Goal: Task Accomplishment & Management: Complete application form

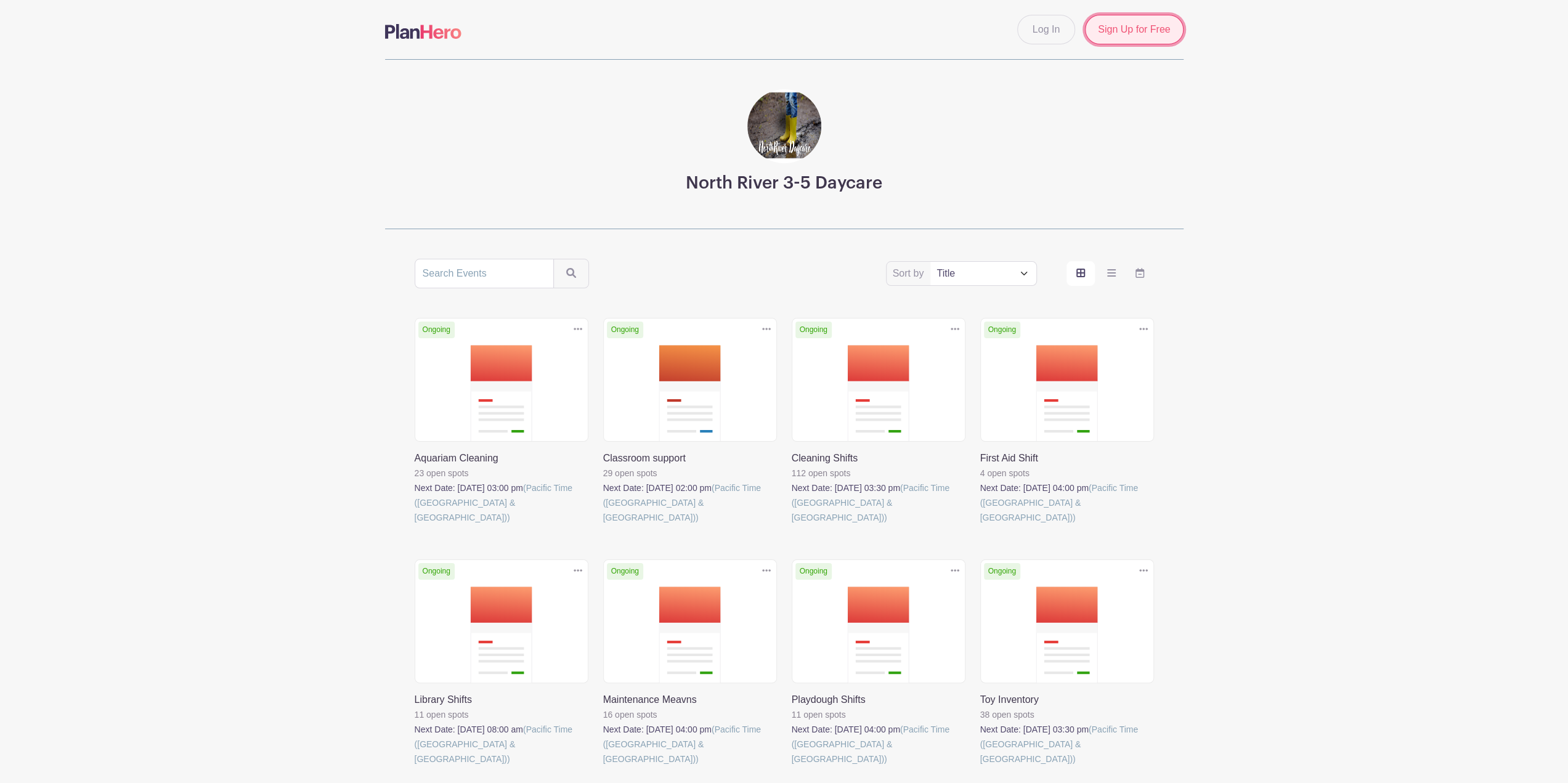
click at [1123, 33] on link "Sign Up for Free" at bounding box center [1134, 29] width 98 height 29
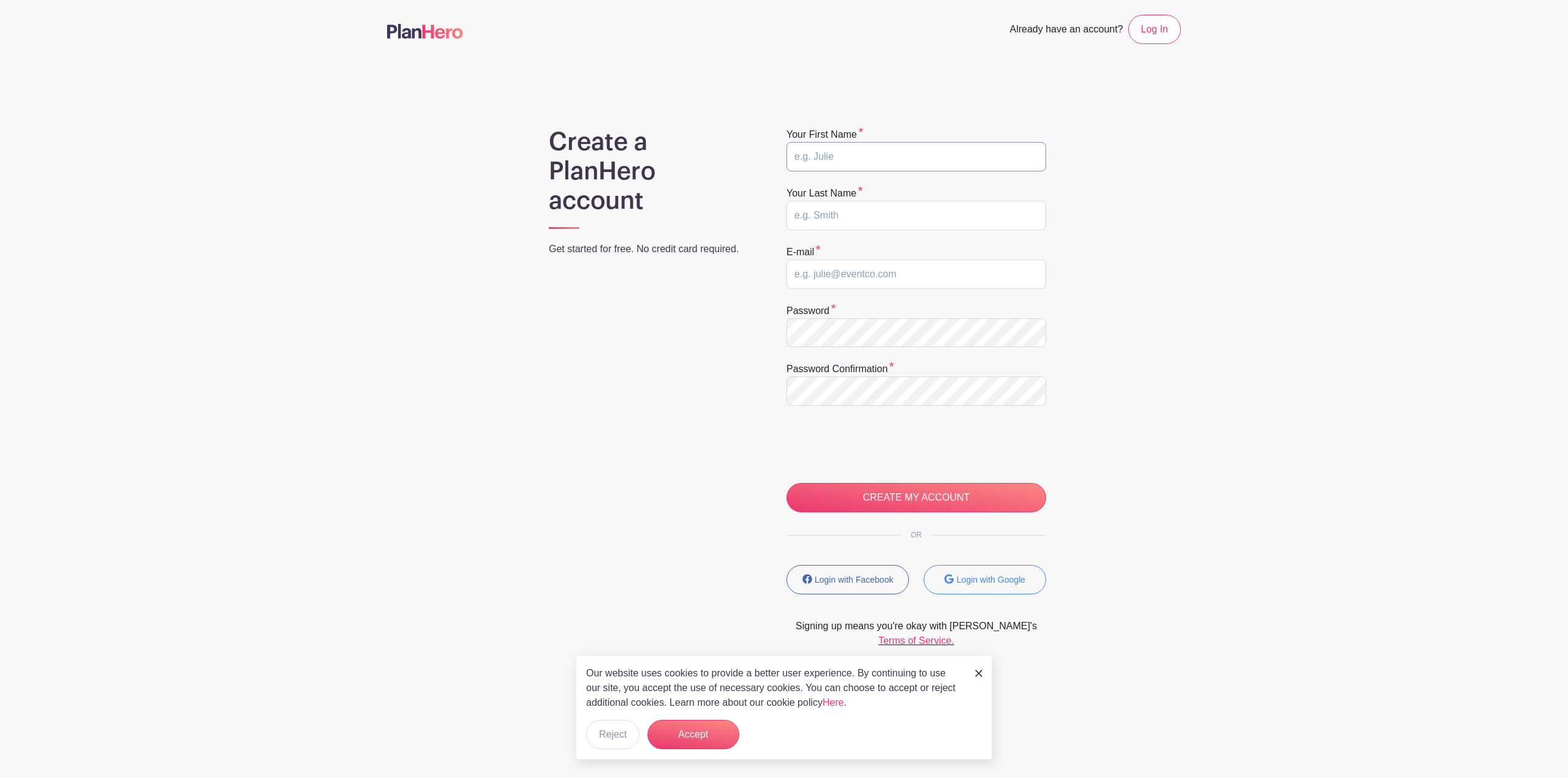
click at [839, 159] on input "text" at bounding box center [916, 156] width 259 height 29
type input "Zinca"
click at [900, 210] on input "text" at bounding box center [916, 215] width 259 height 29
type input "Radovancovici"
click at [828, 275] on input "email" at bounding box center [916, 273] width 259 height 29
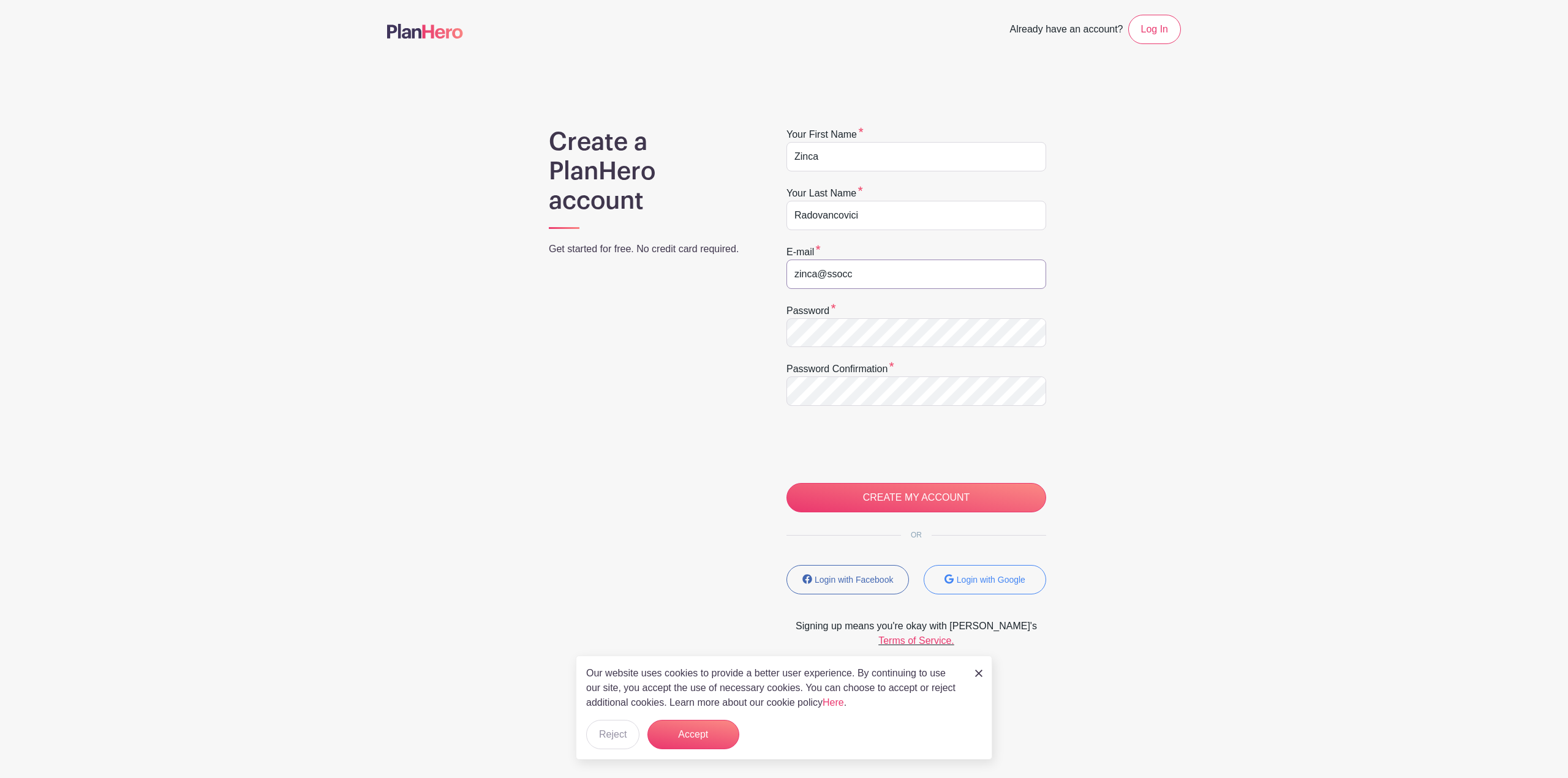
type input "zinca@ssocc"
click at [846, 500] on input "CREATE MY ACCOUNT" at bounding box center [916, 497] width 259 height 29
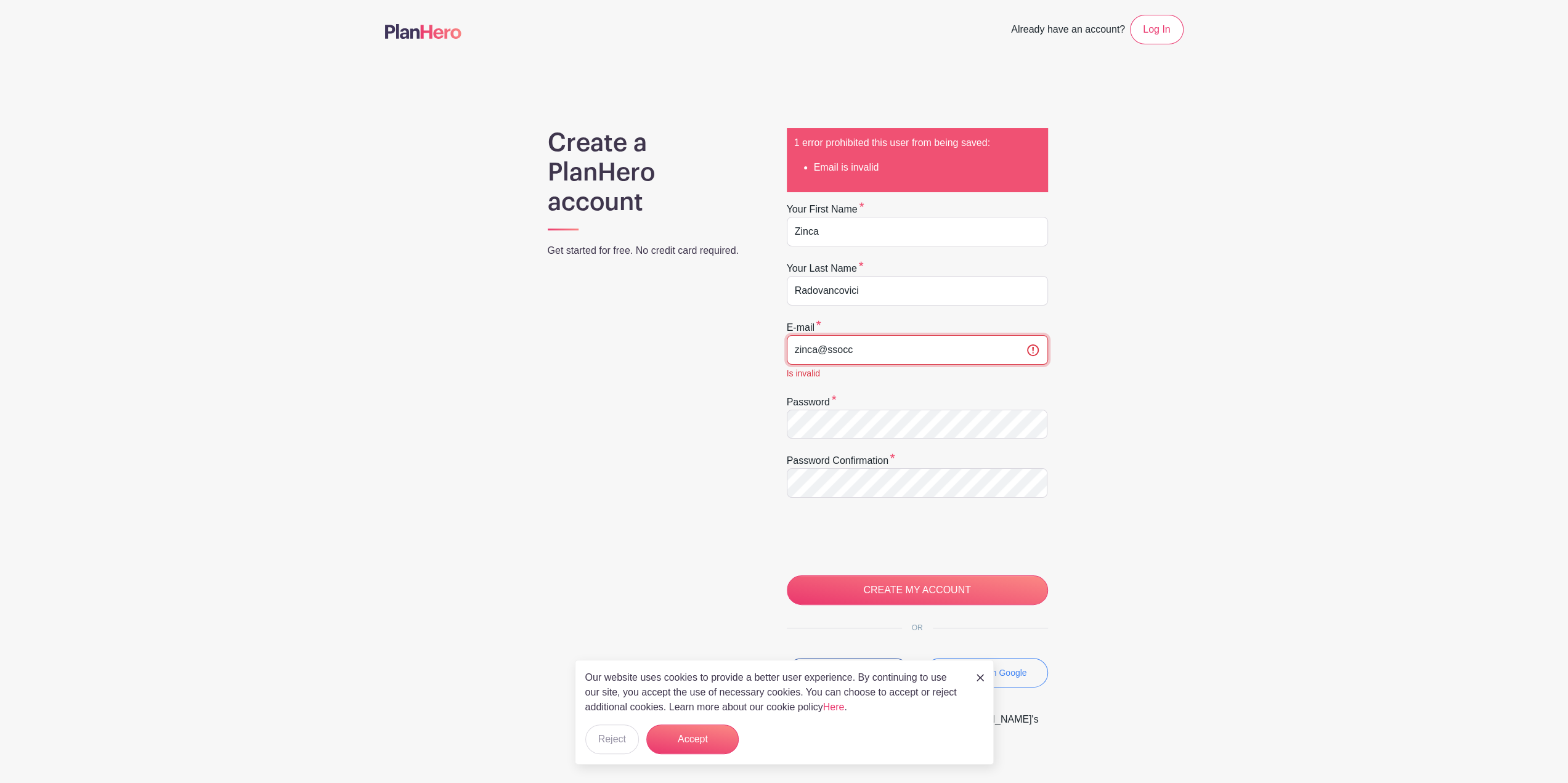
click at [851, 350] on input "zinca@ssocc" at bounding box center [917, 350] width 261 height 29
type input "[EMAIL_ADDRESS][DOMAIN_NAME]"
click at [854, 589] on input "CREATE MY ACCOUNT" at bounding box center [917, 590] width 261 height 29
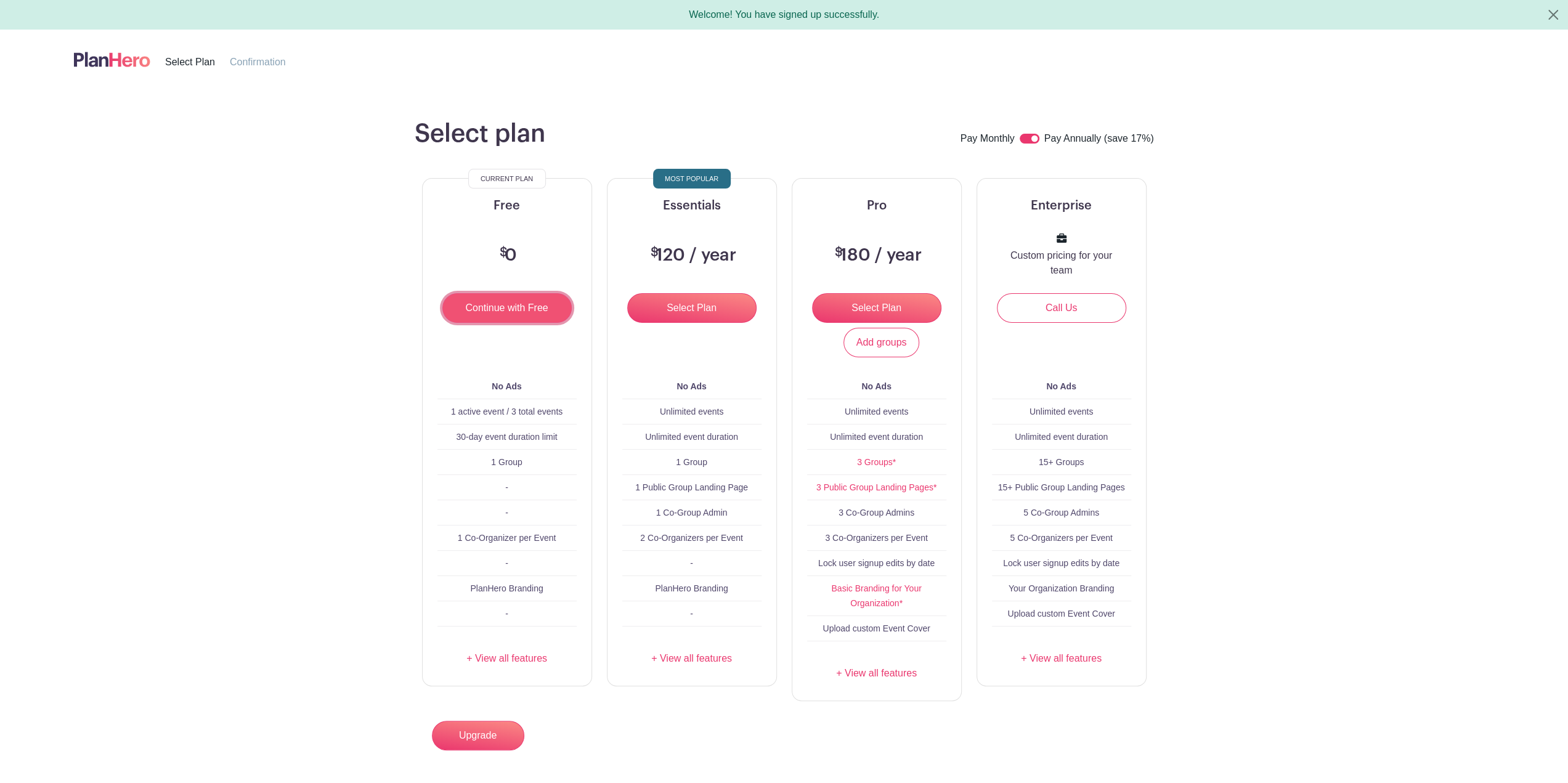
click at [515, 315] on input "Continue with Free" at bounding box center [507, 308] width 130 height 29
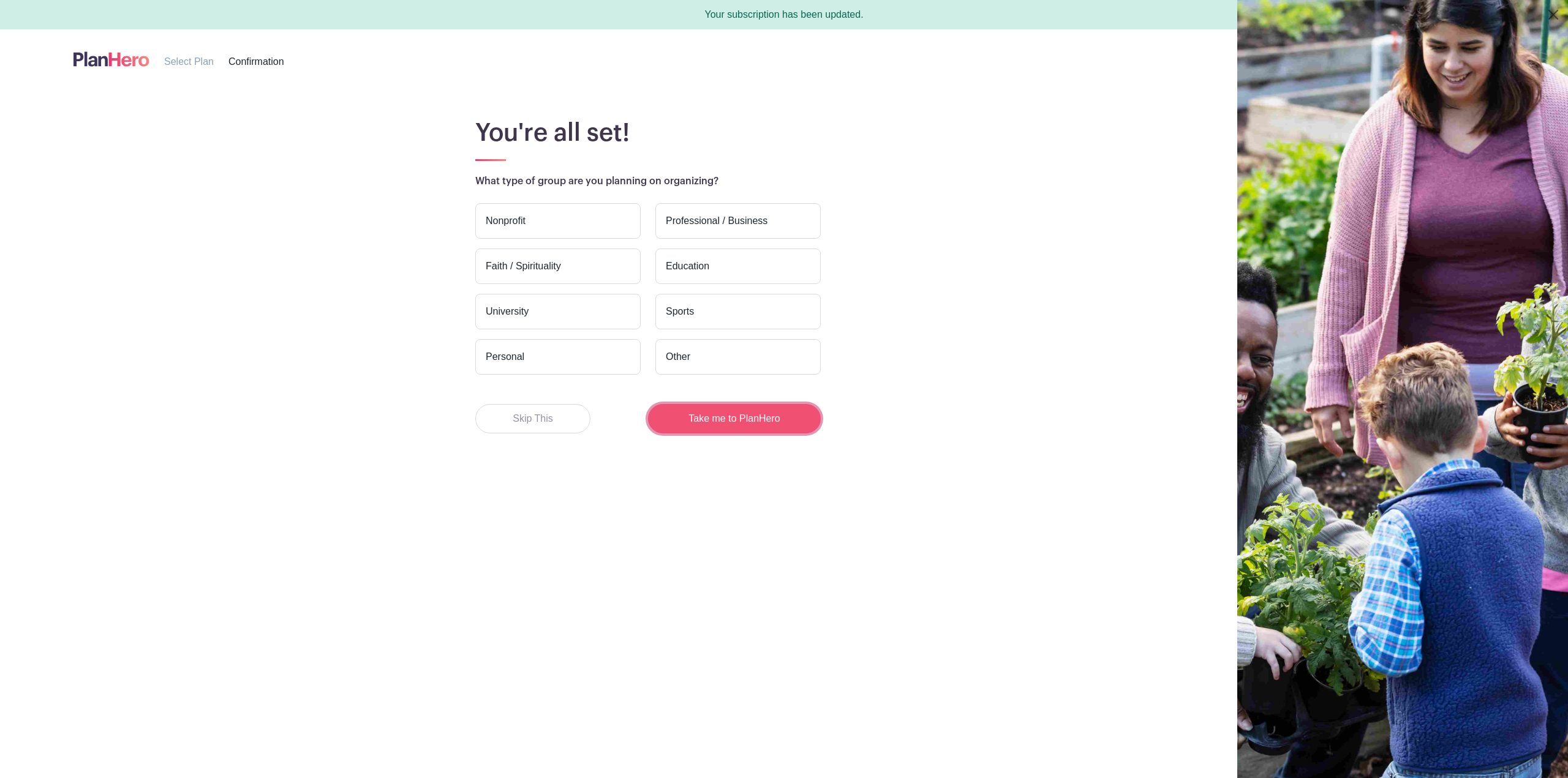
click at [743, 420] on button "Take me to PlanHero" at bounding box center [734, 418] width 173 height 29
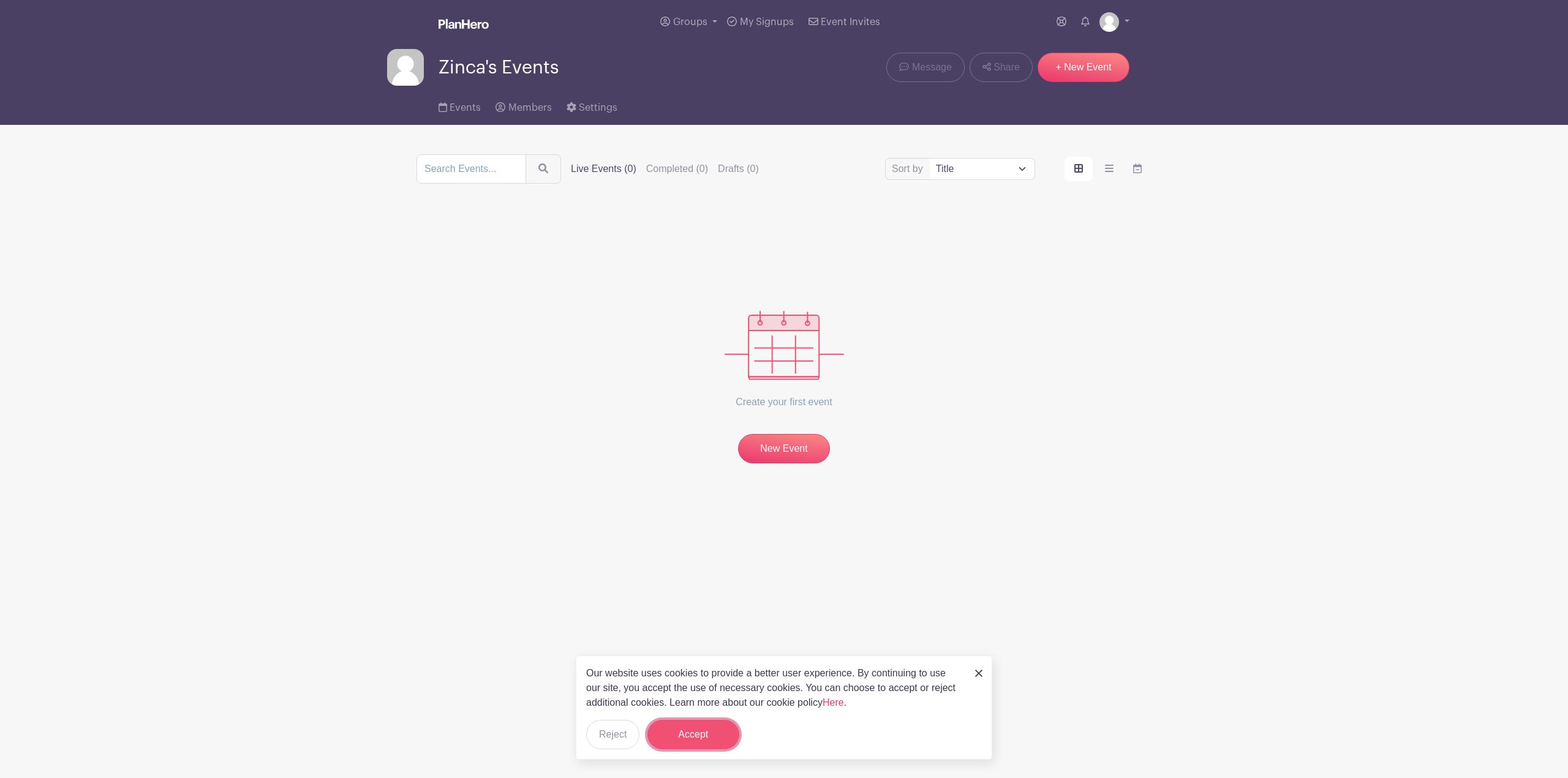
click at [686, 733] on button "Accept" at bounding box center [693, 734] width 92 height 29
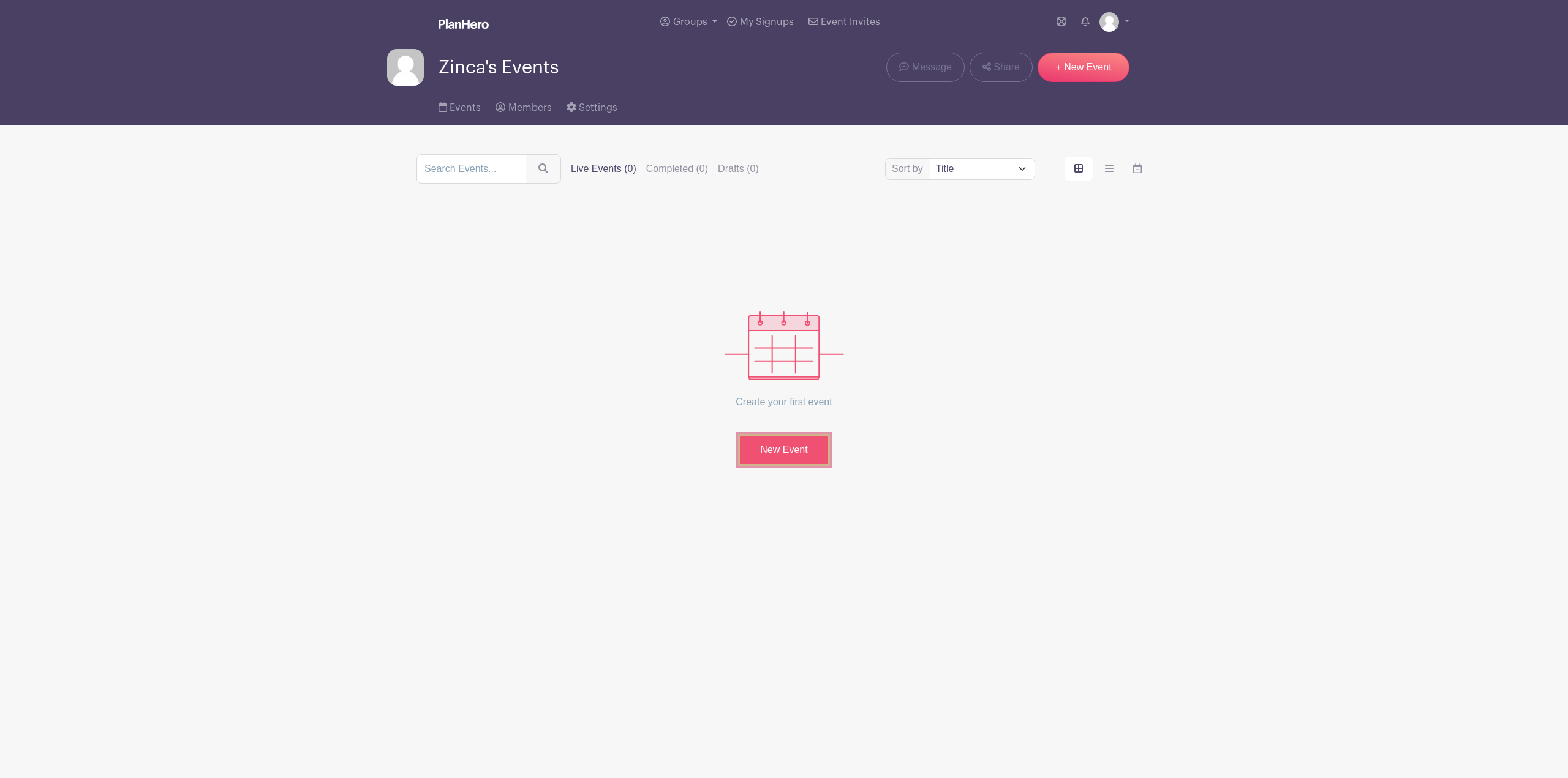
click at [781, 457] on link "New Event" at bounding box center [784, 449] width 92 height 32
click at [697, 22] on span "Groups" at bounding box center [690, 22] width 34 height 10
click at [1122, 28] on link at bounding box center [1114, 22] width 30 height 19
click at [980, 64] on link "Share" at bounding box center [1001, 67] width 63 height 29
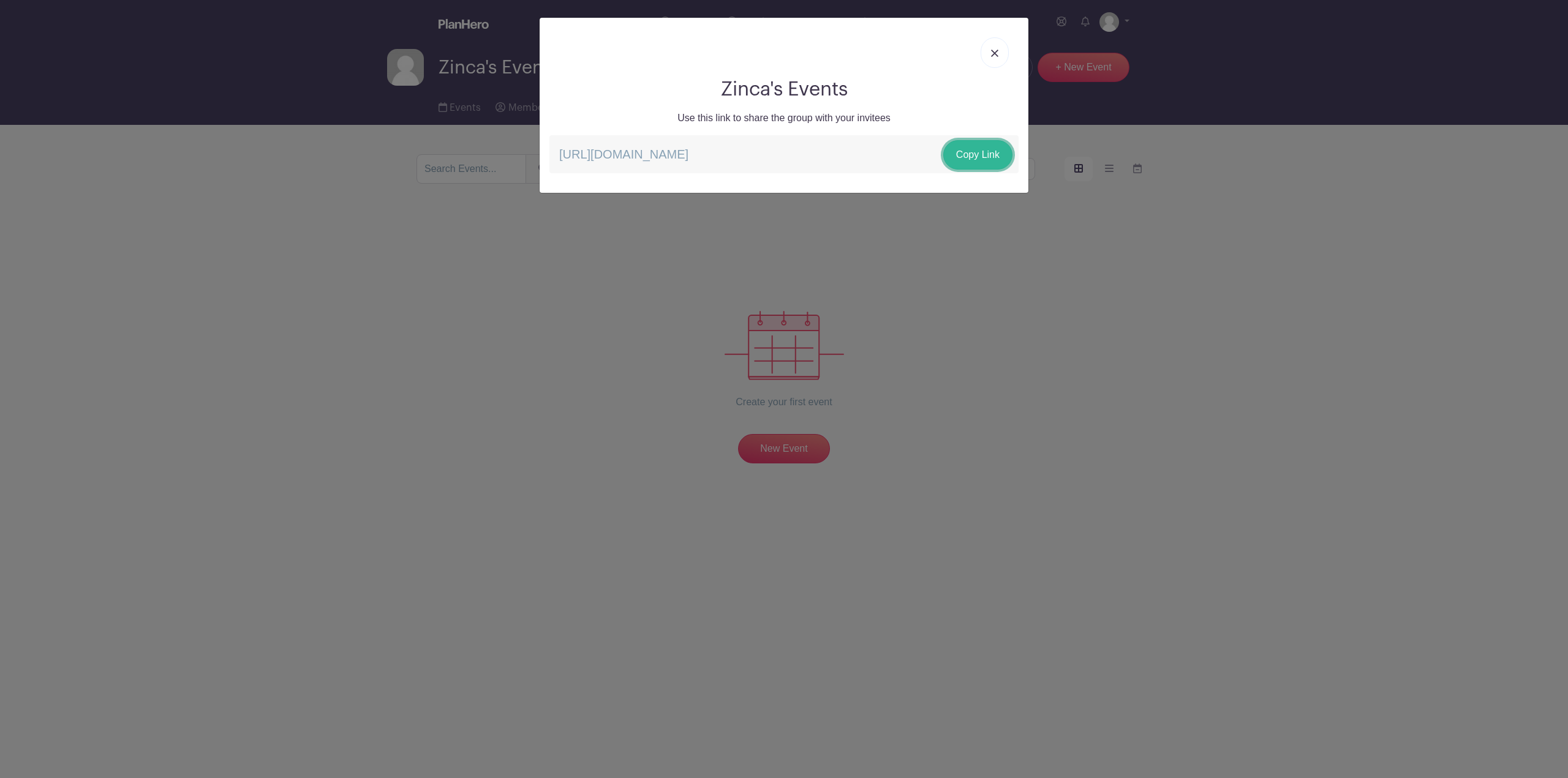
click at [989, 161] on link "Copy Link" at bounding box center [977, 154] width 69 height 29
click at [856, 157] on span "[URL][DOMAIN_NAME]" at bounding box center [884, 154] width 91 height 10
click at [979, 157] on link "Copy Link" at bounding box center [977, 154] width 69 height 29
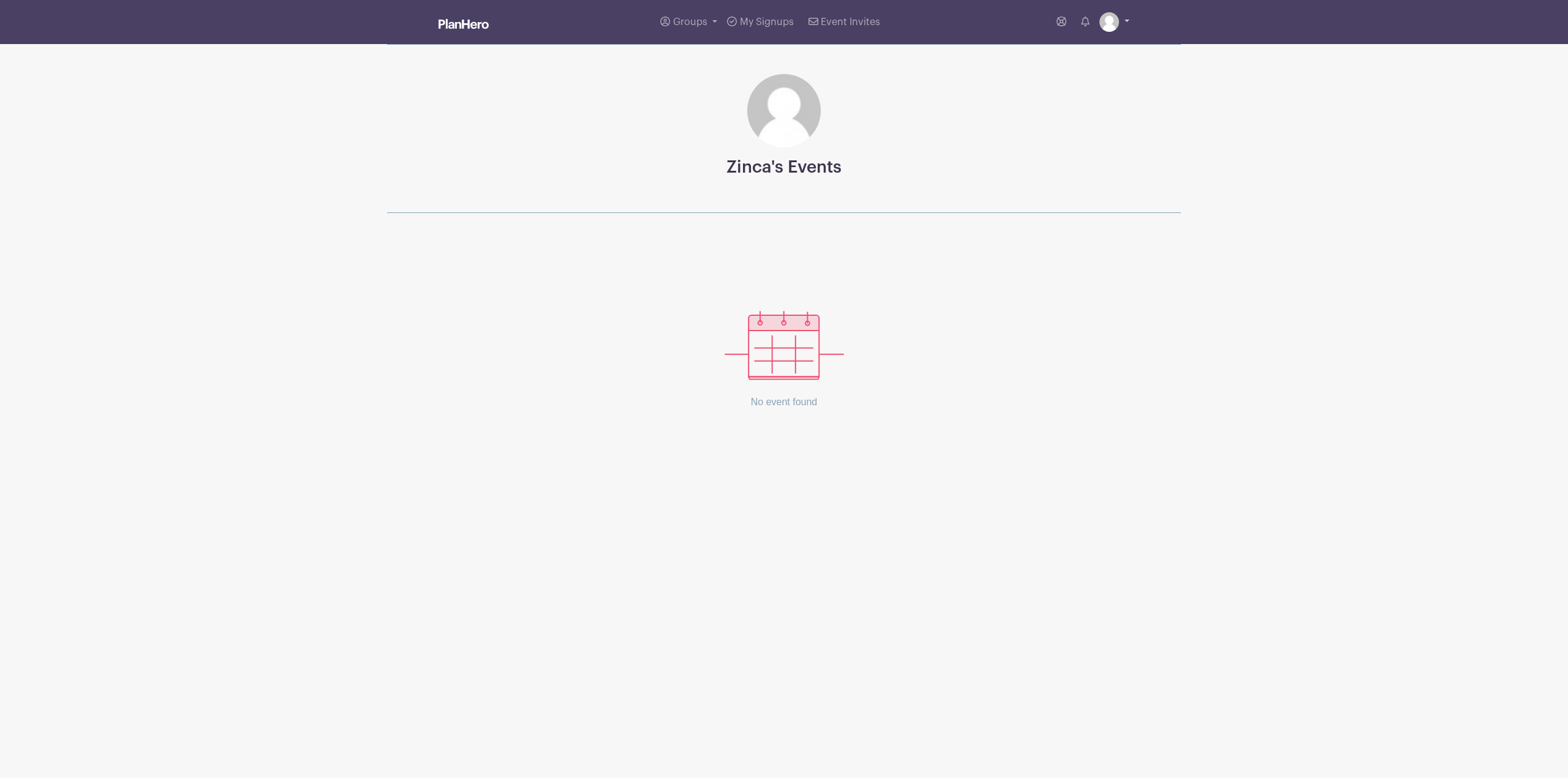
click at [1107, 22] on img at bounding box center [1109, 22] width 19 height 19
click at [703, 19] on span "Groups" at bounding box center [690, 22] width 34 height 10
click at [755, 25] on span "My Signups" at bounding box center [766, 22] width 54 height 10
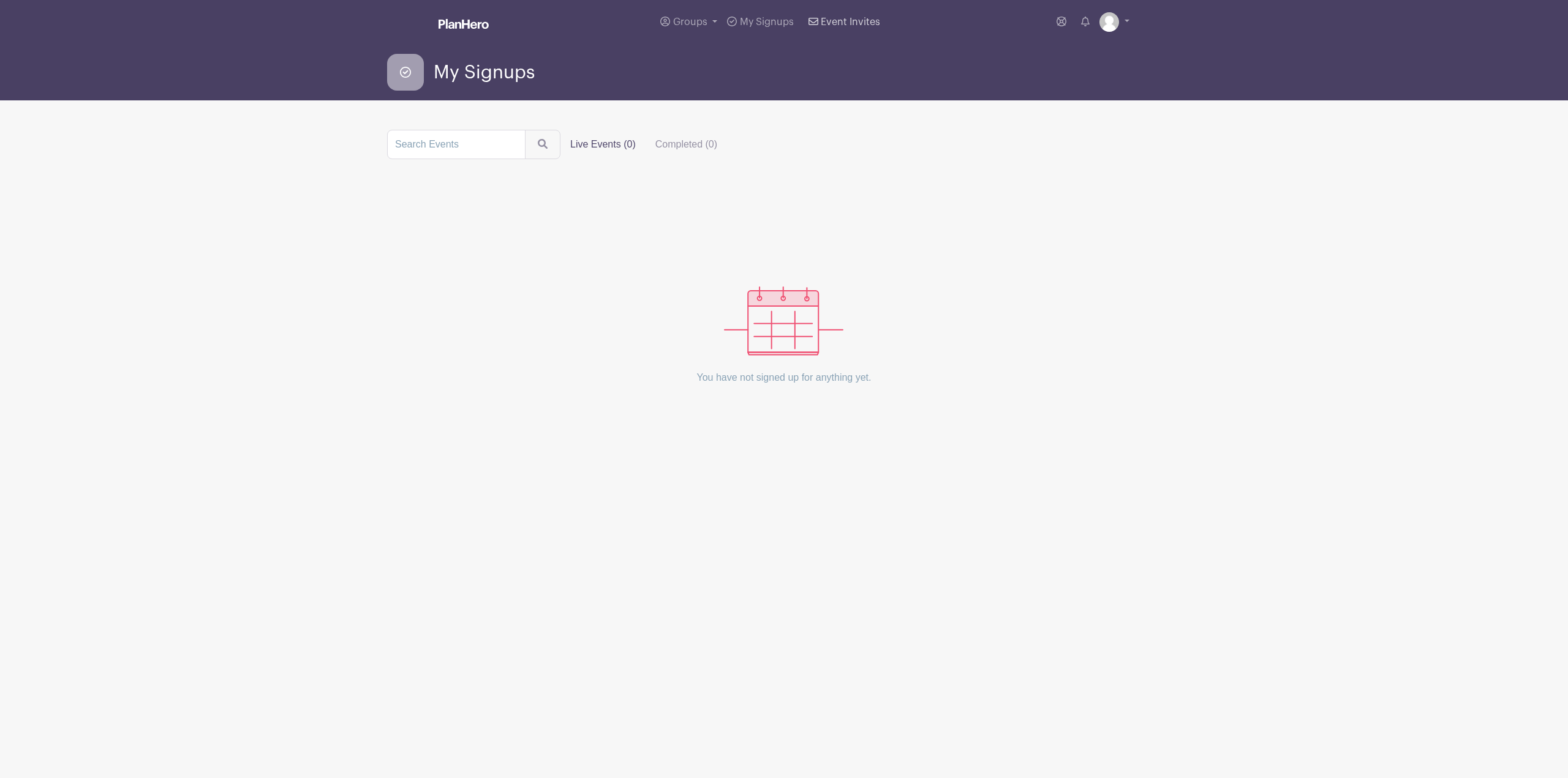
click at [838, 22] on span "Event Invites" at bounding box center [851, 22] width 60 height 10
click at [857, 20] on span "Event Invites" at bounding box center [851, 22] width 60 height 10
click at [756, 22] on span "My Signups" at bounding box center [766, 22] width 54 height 10
click at [687, 22] on span "Groups" at bounding box center [690, 22] width 34 height 10
click at [593, 69] on div "My Signups" at bounding box center [784, 72] width 794 height 37
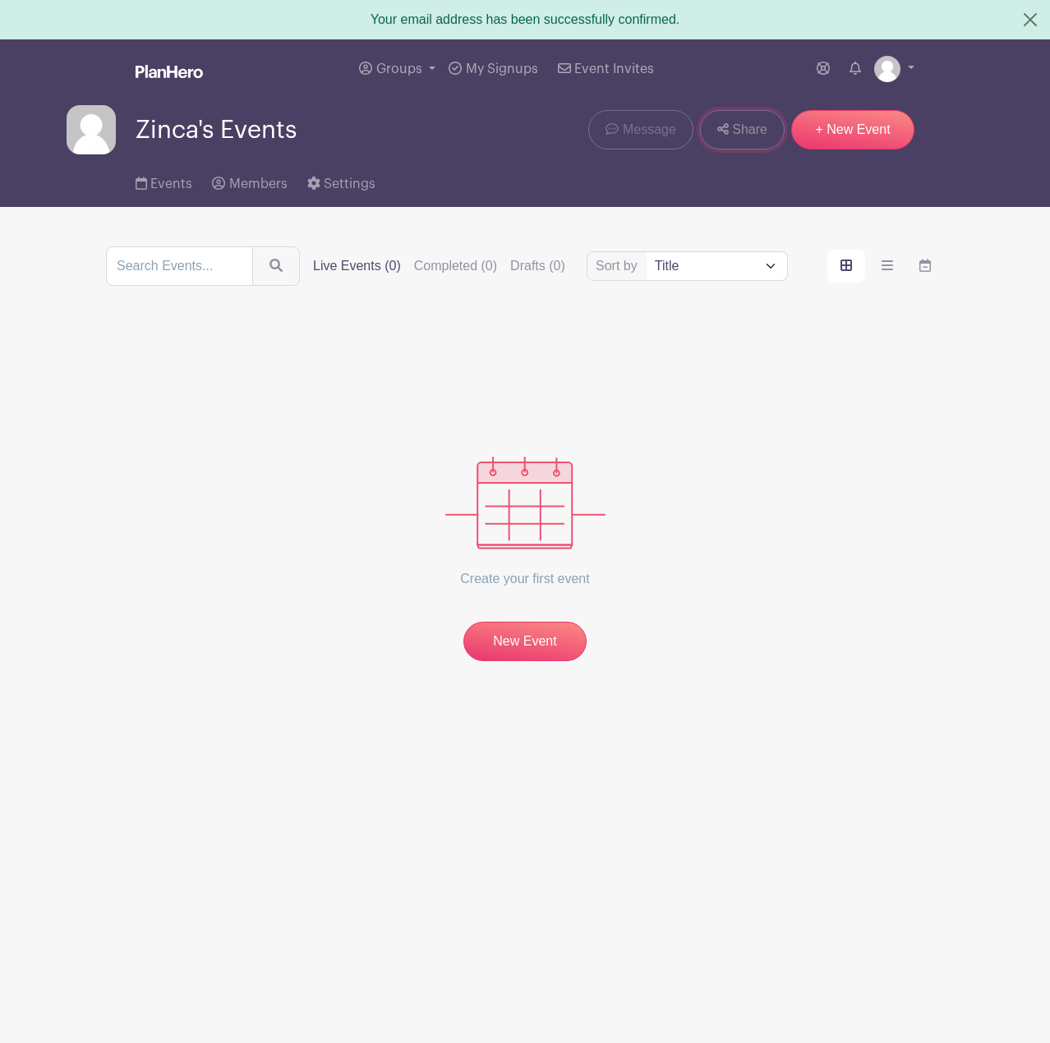
click at [725, 140] on link "Share" at bounding box center [742, 129] width 85 height 39
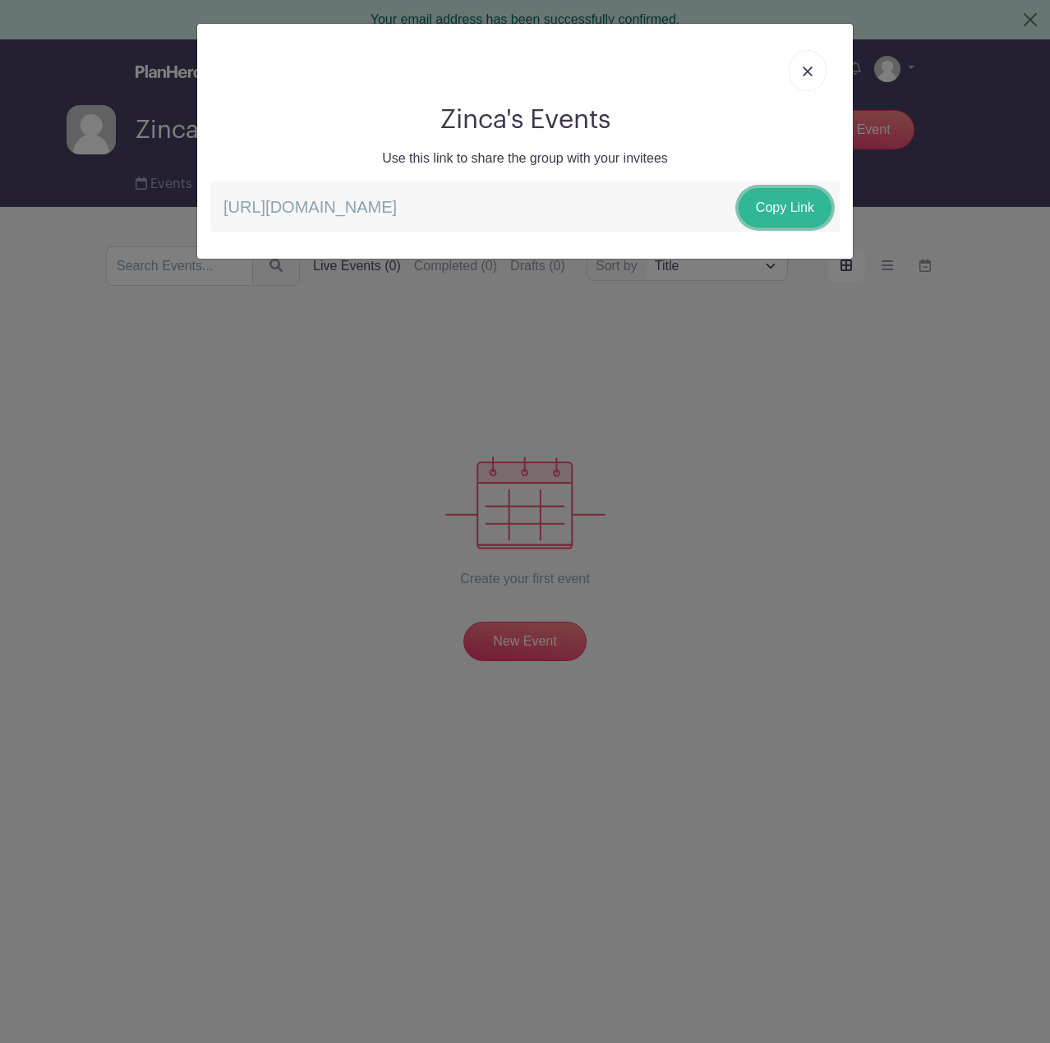
click at [747, 213] on link "Copy Link" at bounding box center [784, 207] width 93 height 39
